Goal: Transaction & Acquisition: Purchase product/service

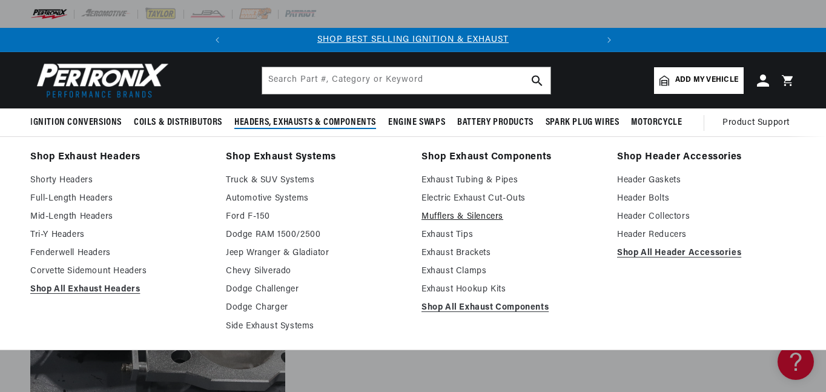
click at [473, 217] on link "Mufflers & Silencers" at bounding box center [511, 217] width 179 height 15
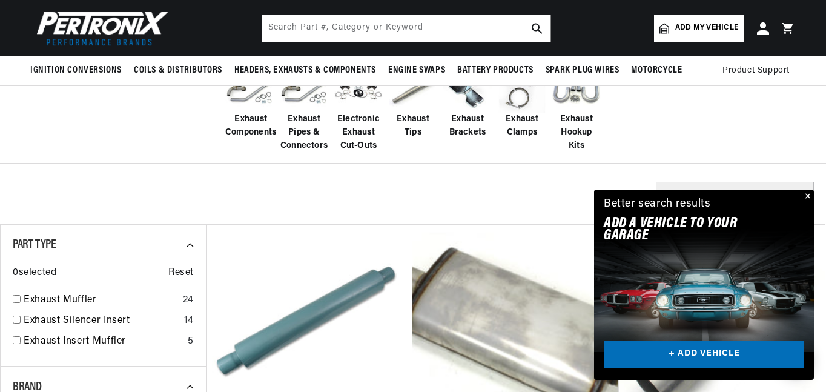
scroll to position [303, 0]
